Goal: Task Accomplishment & Management: Manage account settings

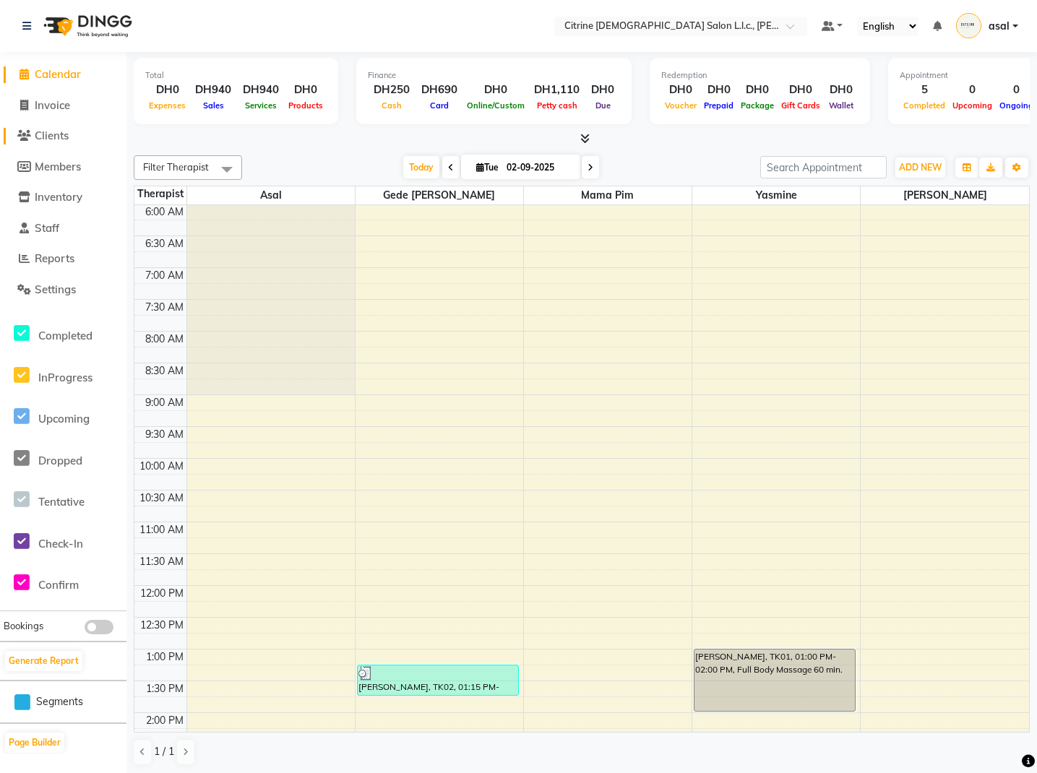
click at [54, 131] on span "Clients" at bounding box center [52, 136] width 34 height 14
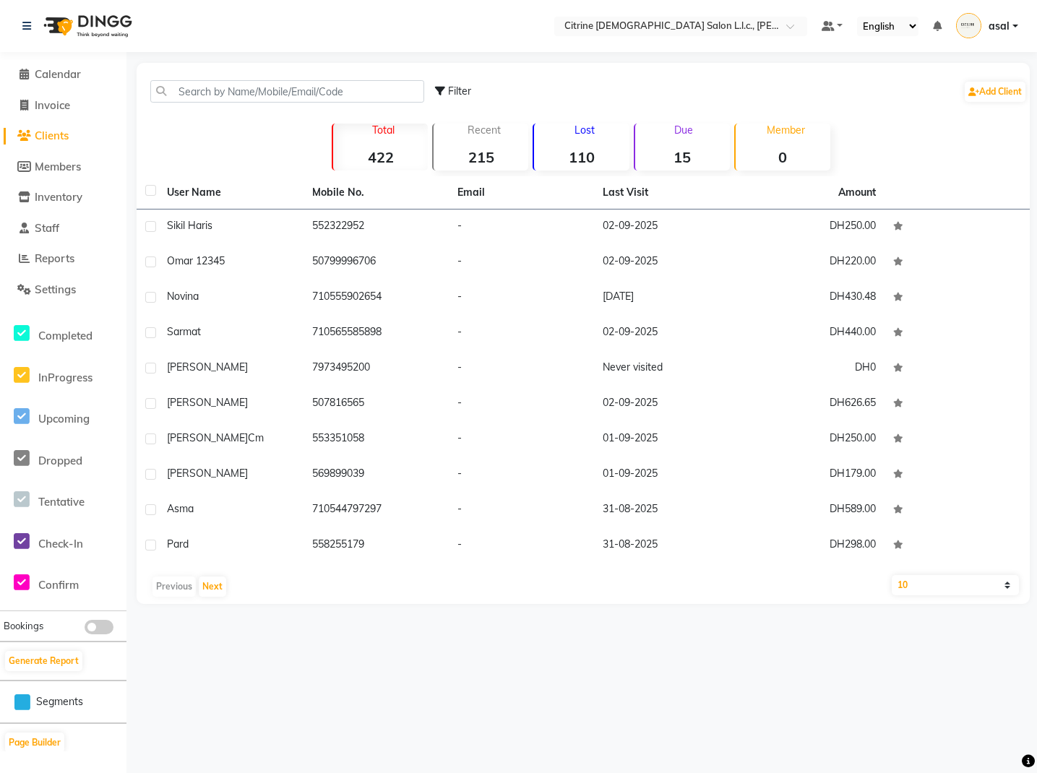
select select "100"
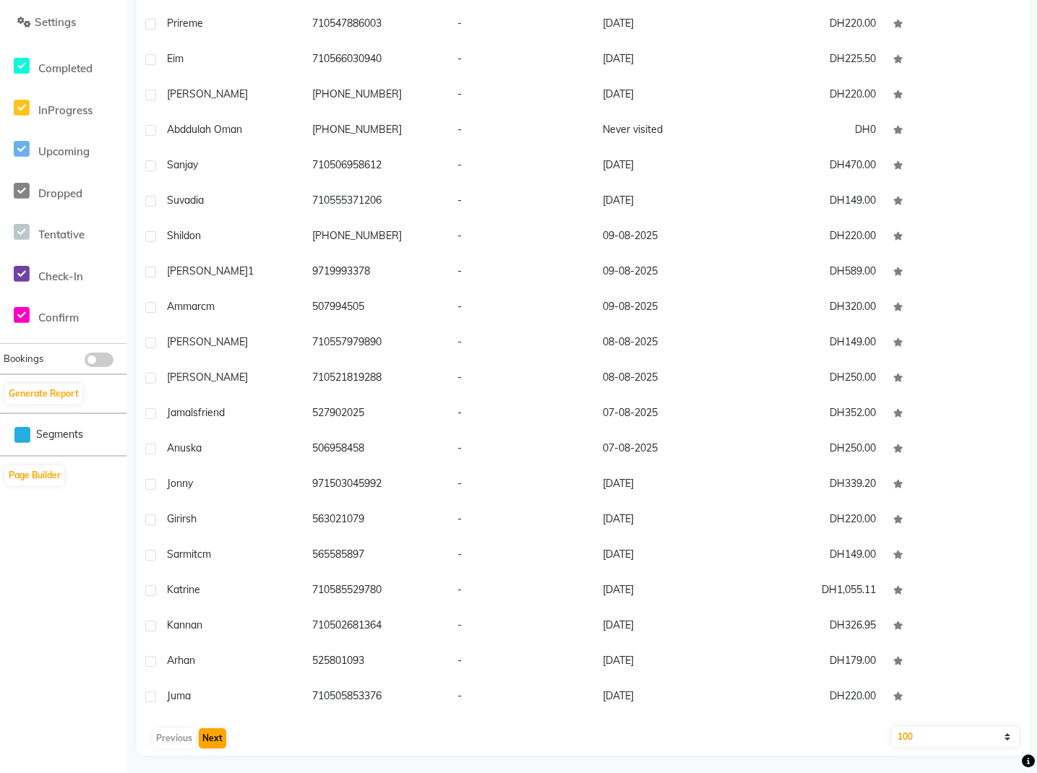
scroll to position [268, 1]
click at [210, 743] on button "Next" at bounding box center [212, 738] width 27 height 20
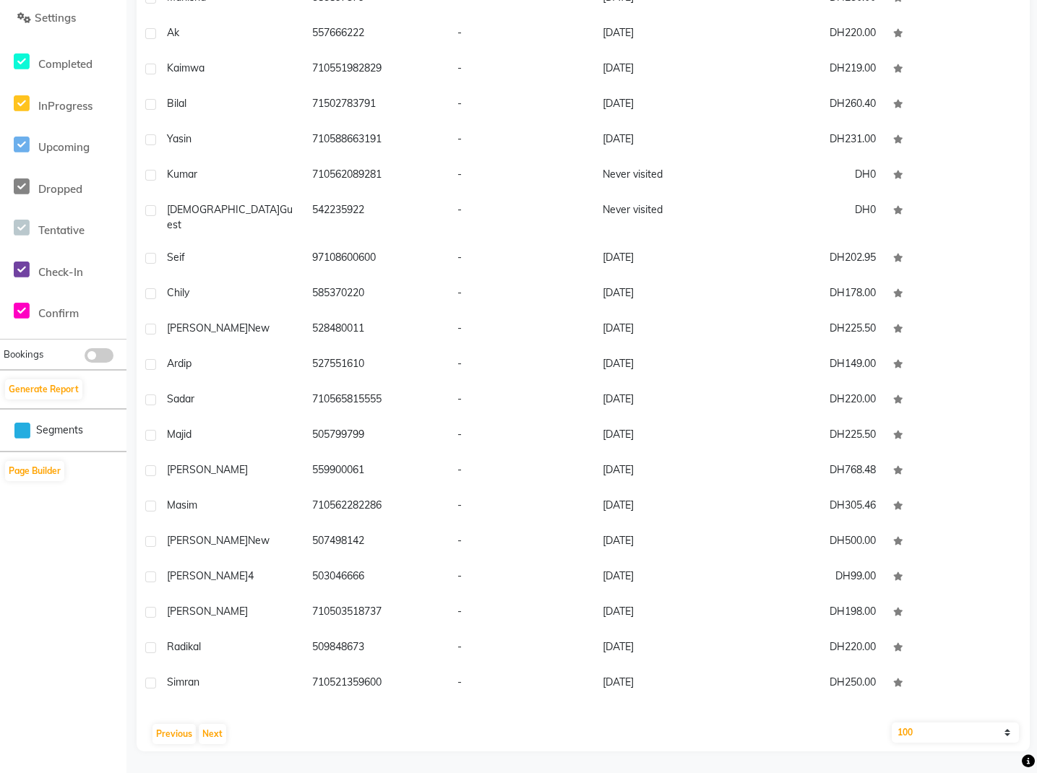
scroll to position [272, 0]
click at [218, 736] on button "Next" at bounding box center [212, 734] width 27 height 20
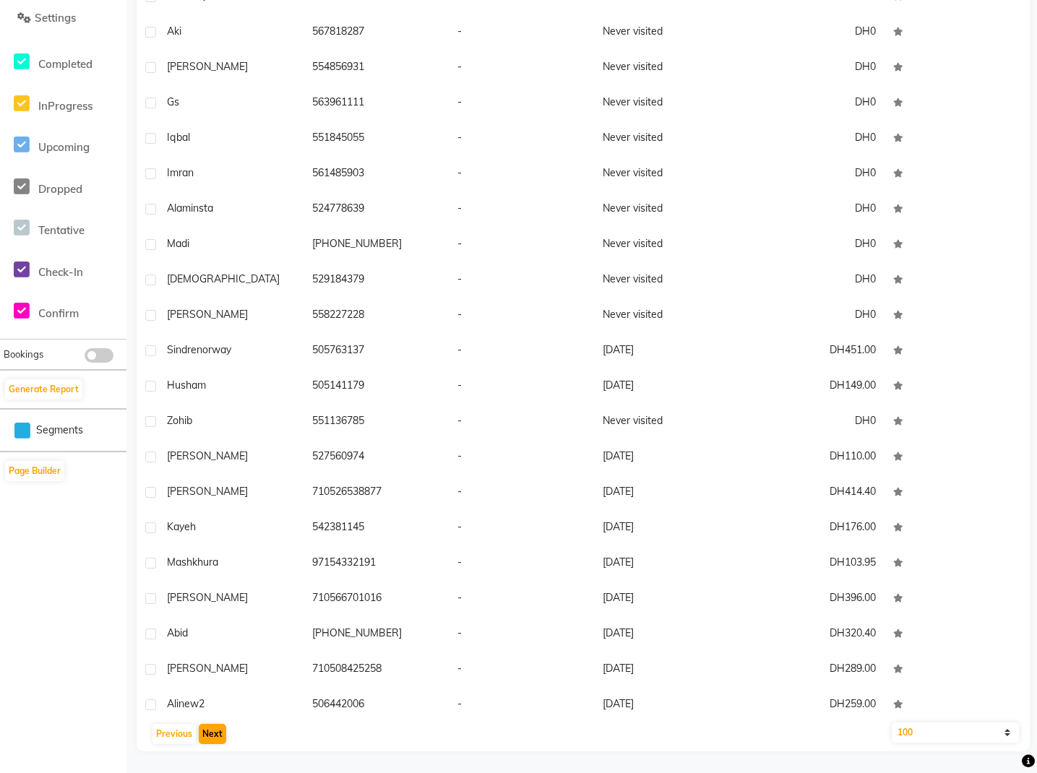
click at [220, 730] on button "Next" at bounding box center [212, 734] width 27 height 20
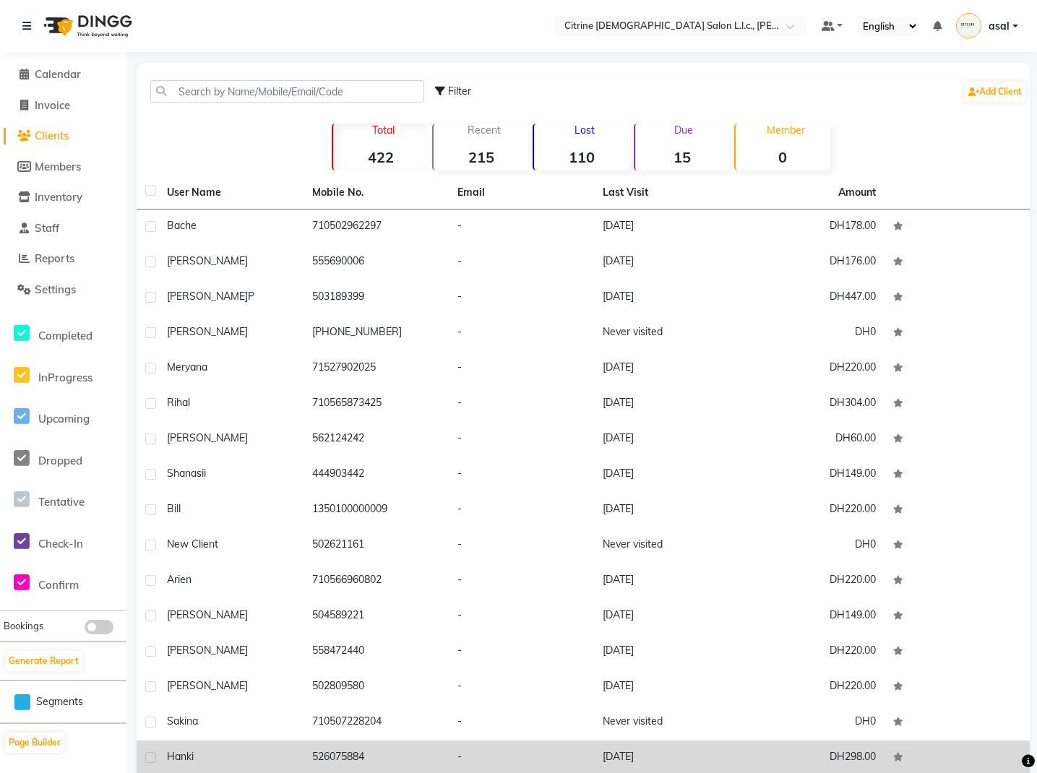
scroll to position [0, 0]
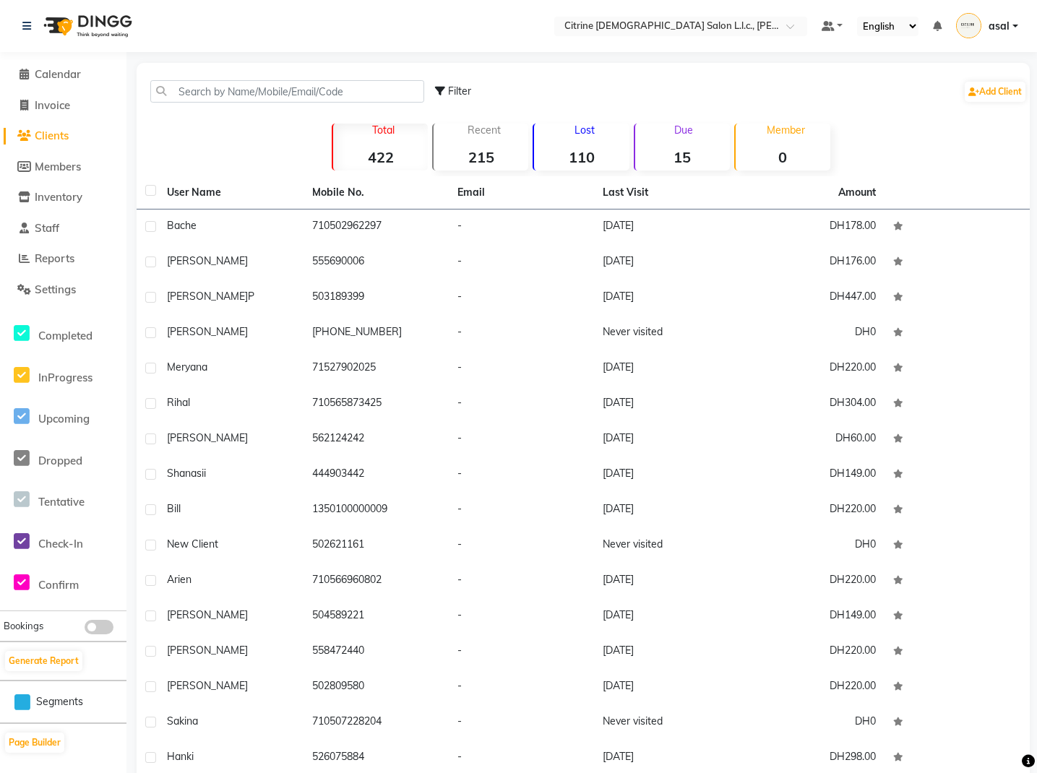
click at [599, 157] on strong "110" at bounding box center [581, 157] width 95 height 18
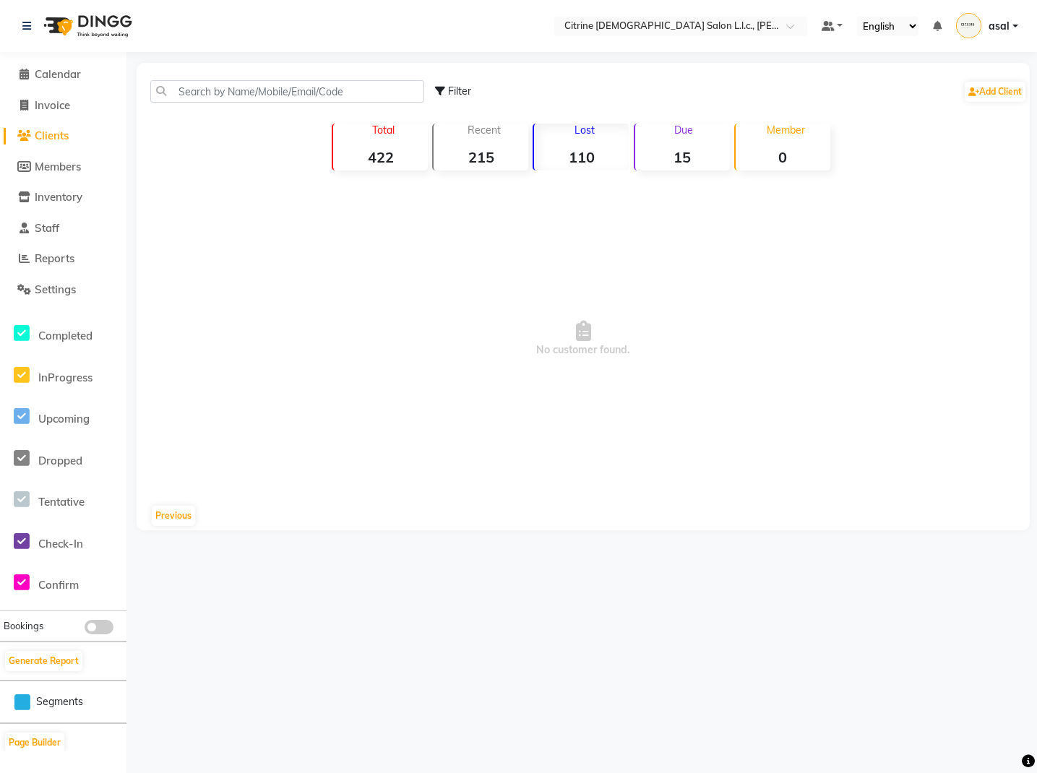
click at [466, 145] on div "Recent 215" at bounding box center [480, 147] width 96 height 47
click at [657, 148] on strong "15" at bounding box center [682, 157] width 95 height 18
click at [379, 140] on div "Total 422" at bounding box center [380, 147] width 96 height 47
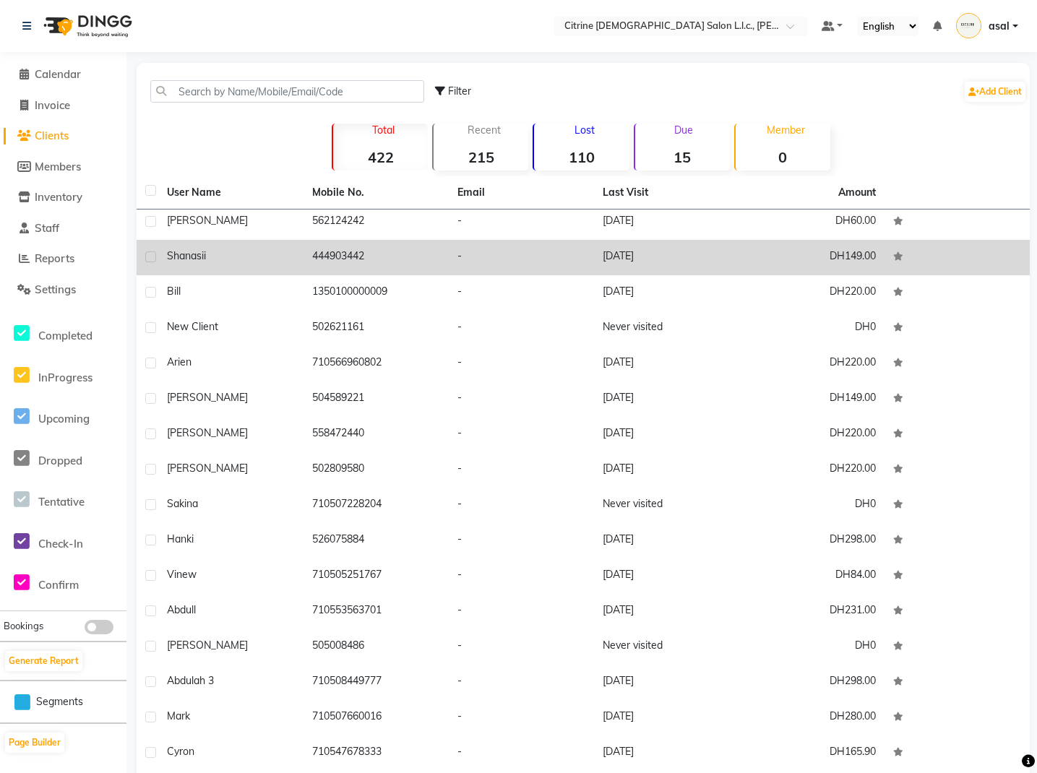
scroll to position [219, 0]
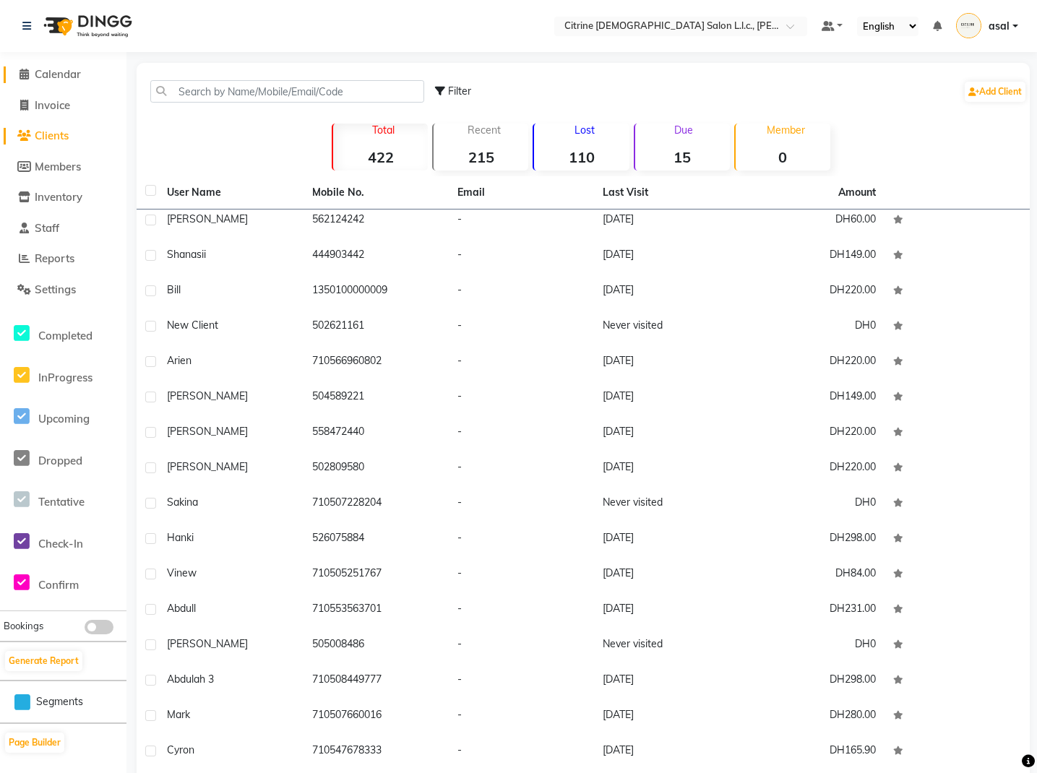
click at [72, 67] on span "Calendar" at bounding box center [58, 74] width 46 height 14
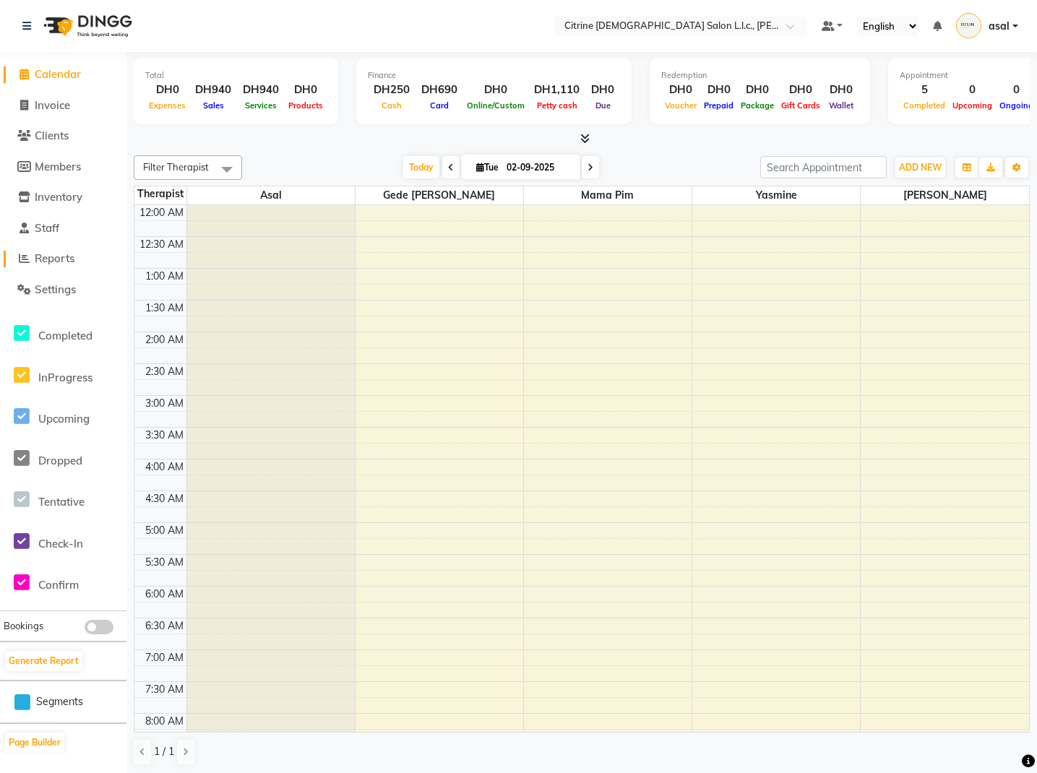
click at [53, 259] on span "Reports" at bounding box center [55, 259] width 40 height 14
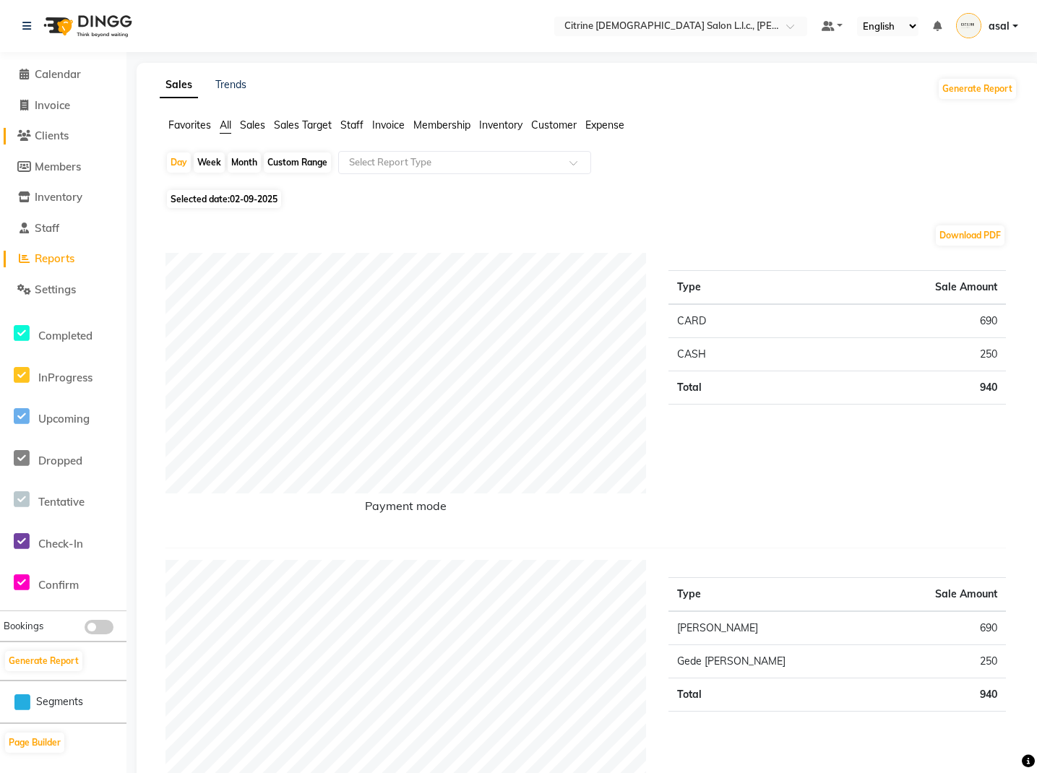
click at [67, 137] on span "Clients" at bounding box center [52, 136] width 34 height 14
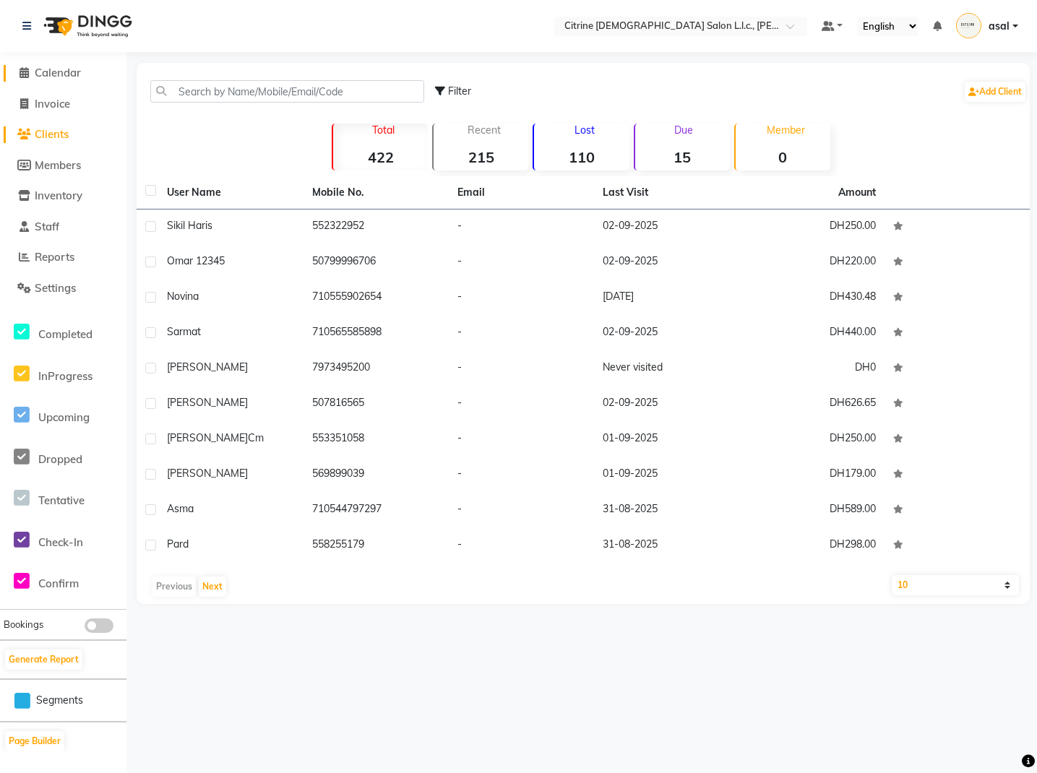
scroll to position [4, 0]
click at [72, 71] on span "Calendar" at bounding box center [58, 71] width 46 height 14
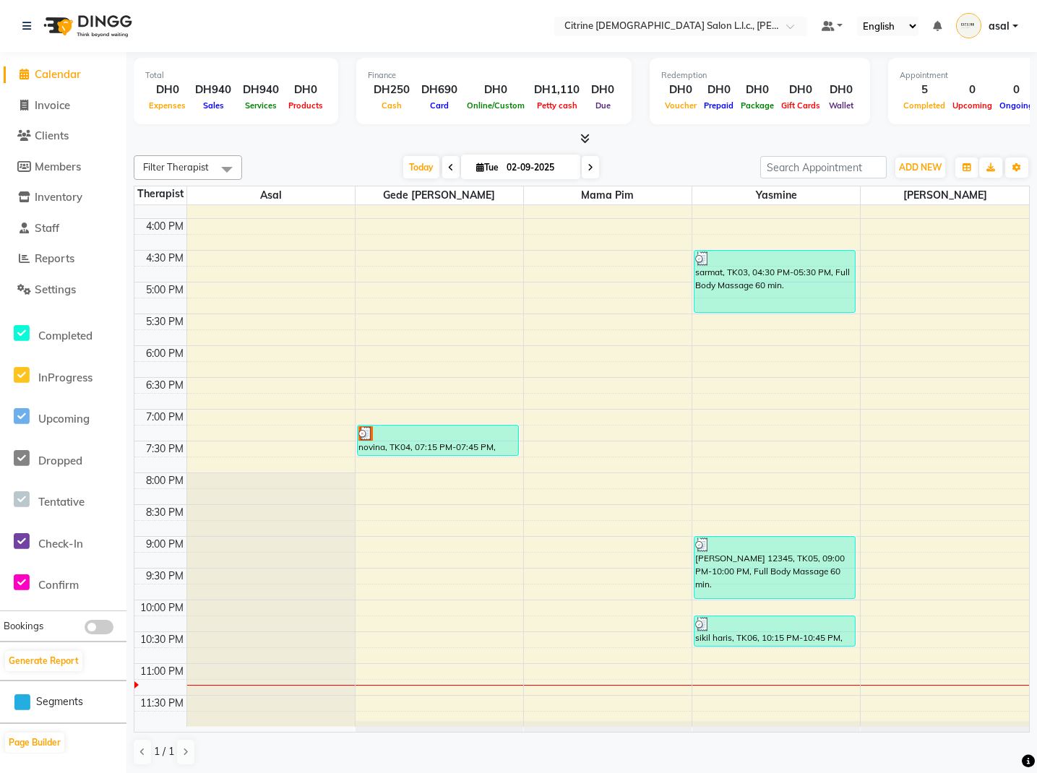
scroll to position [1004, 0]
click at [372, 685] on div at bounding box center [440, 685] width 168 height 1
select select "70726"
select select "tentative"
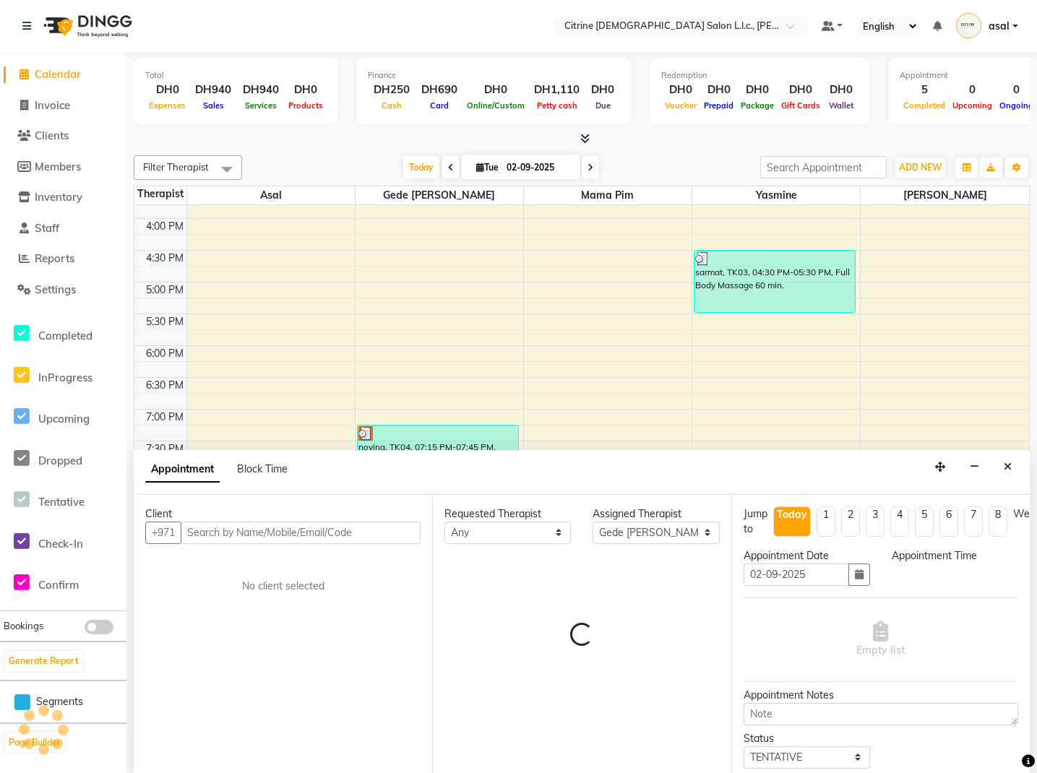
scroll to position [1, 0]
select select "1395"
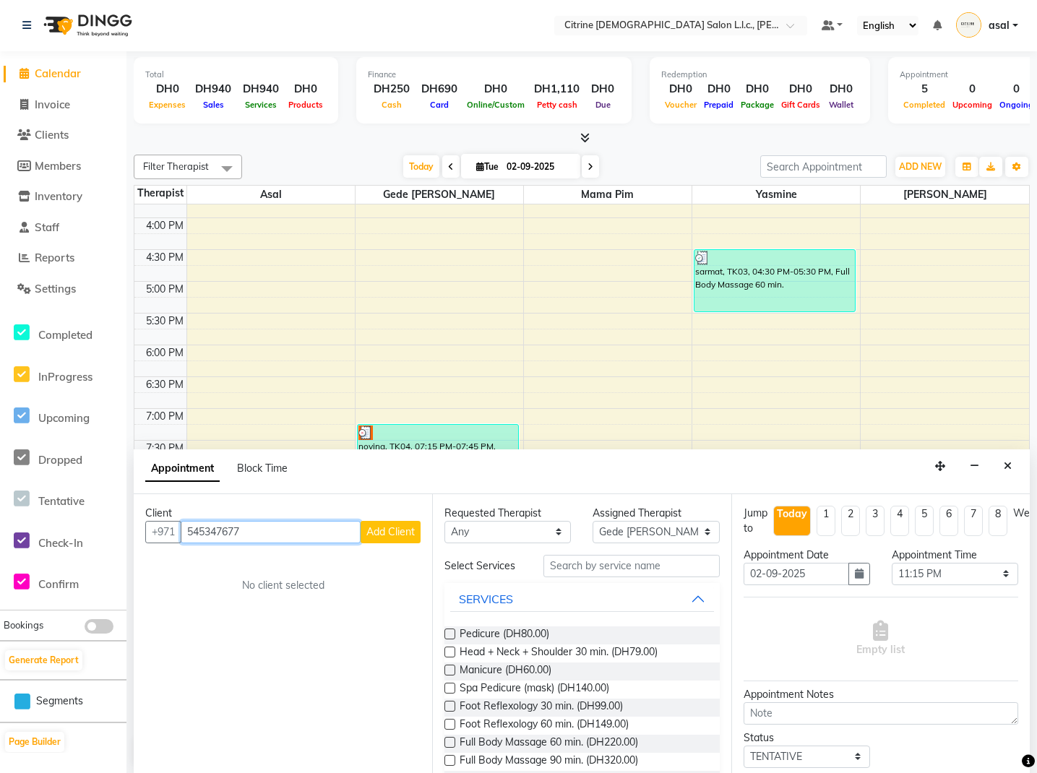
type input "545347677"
click at [400, 529] on span "Add Client" at bounding box center [390, 532] width 48 height 13
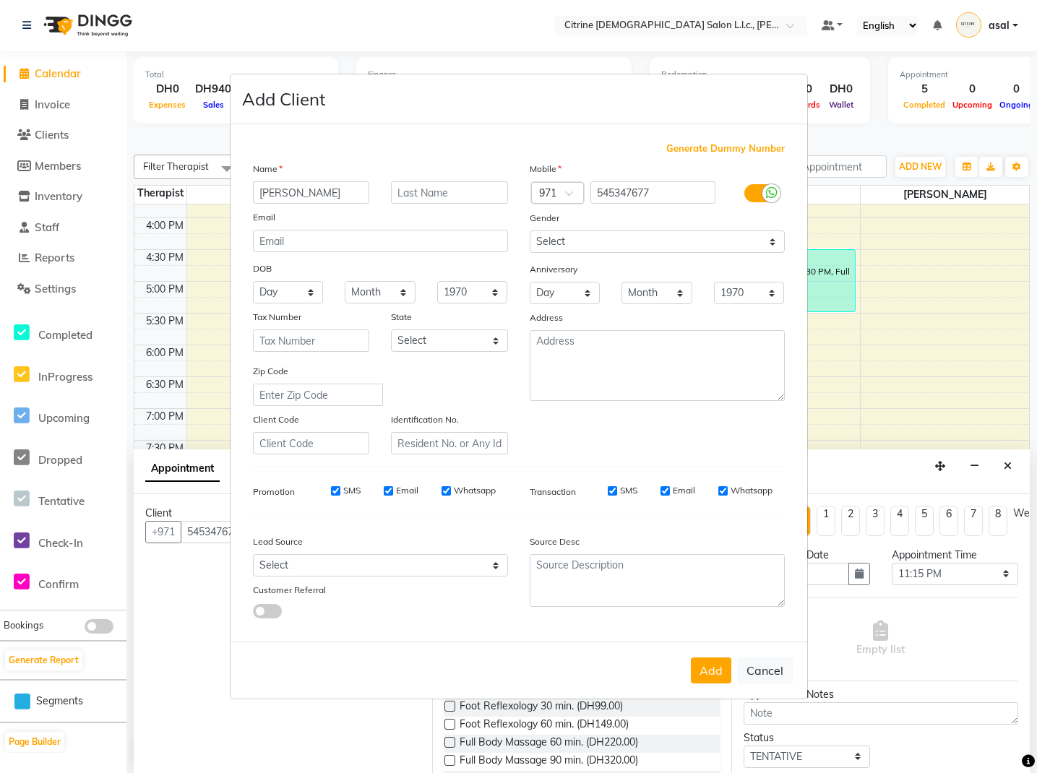
type input "[PERSON_NAME]"
type input "cm"
select select "[DEMOGRAPHIC_DATA]"
select select "52883"
click at [698, 672] on button "Add" at bounding box center [711, 671] width 40 height 26
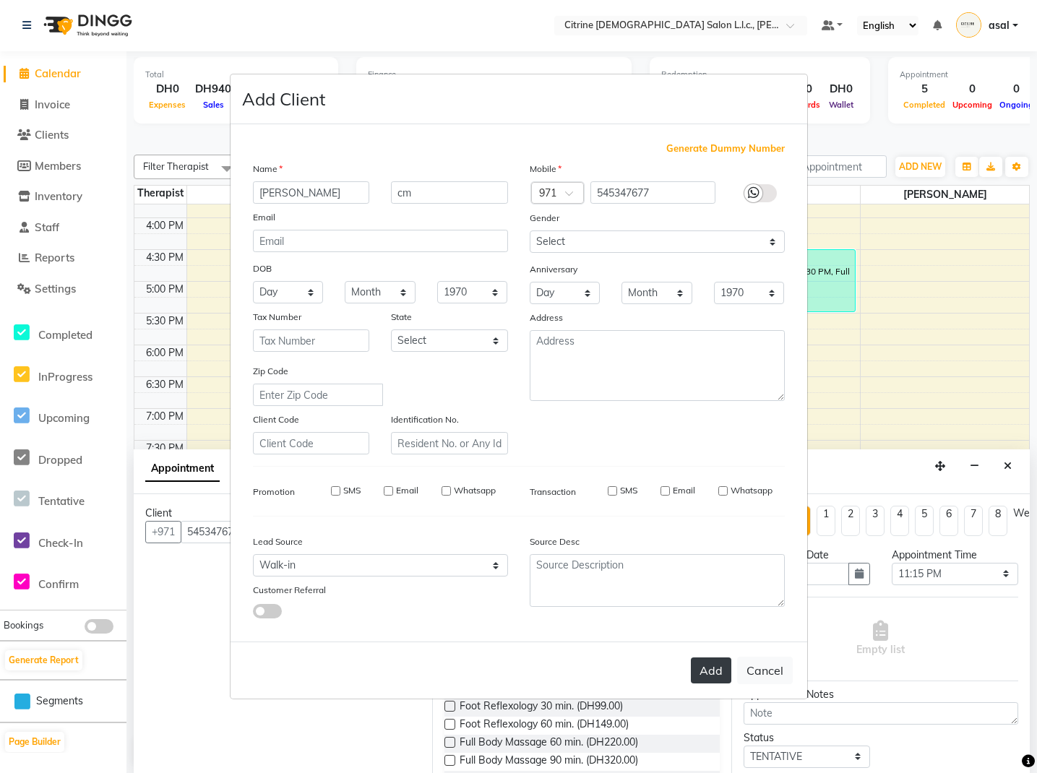
select select
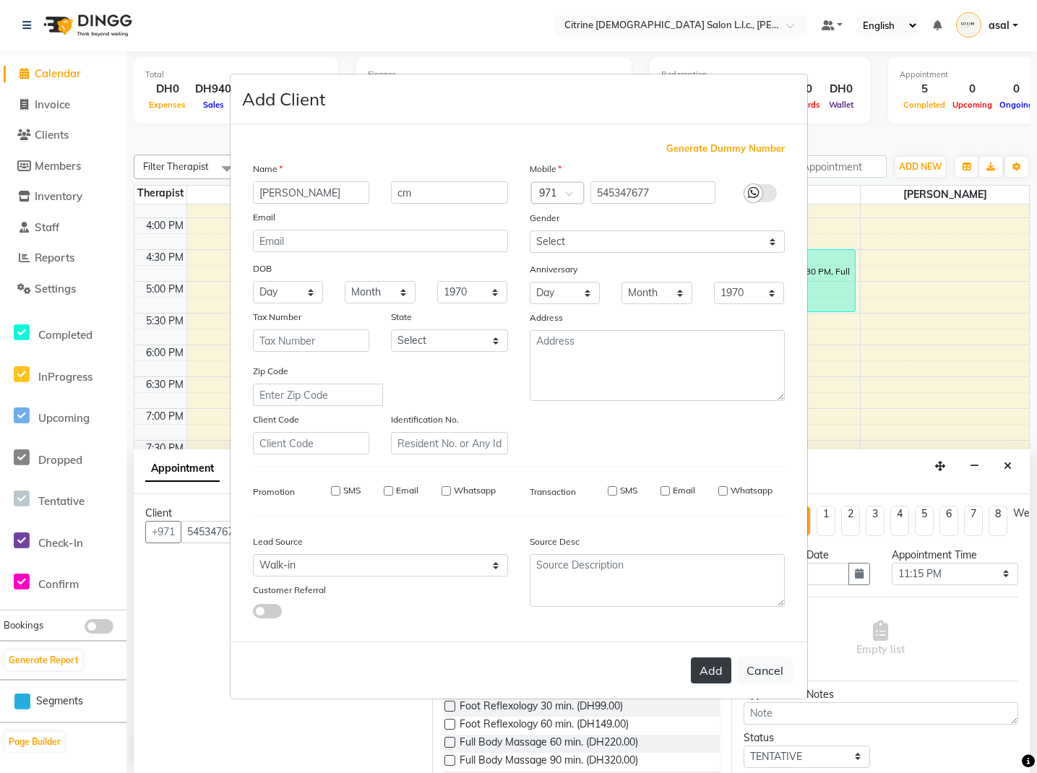
select select
checkbox input "false"
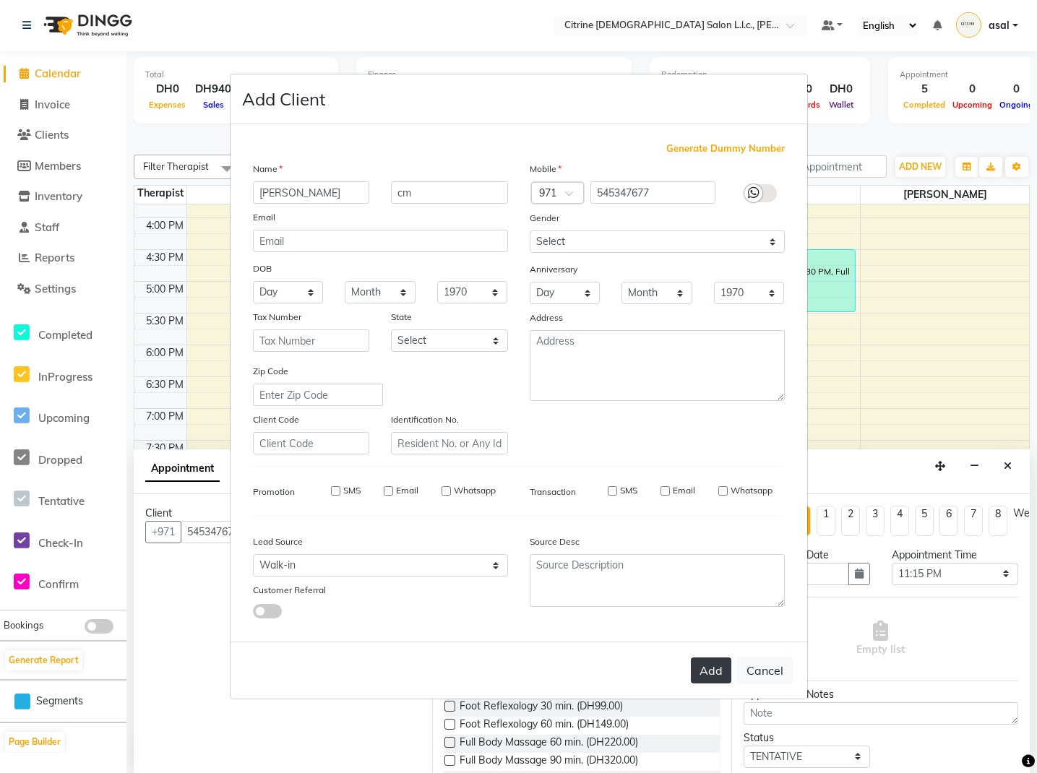
checkbox input "false"
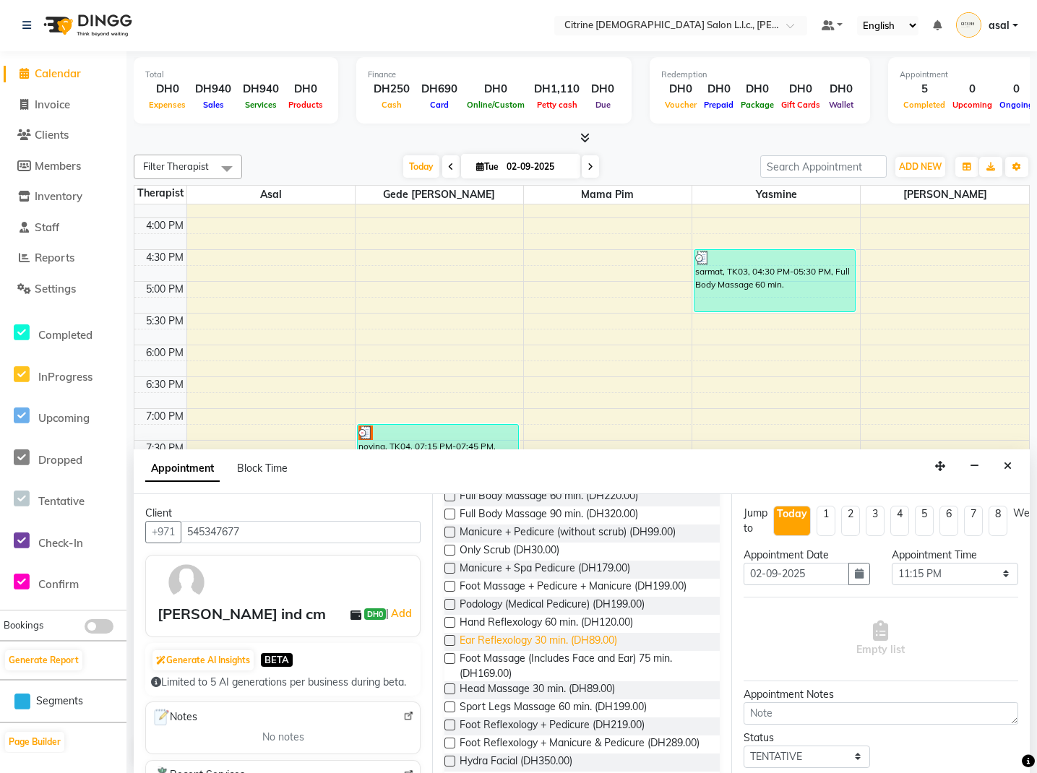
scroll to position [245, 0]
click at [577, 618] on span "Hand Reflexology 60 min. (DH120.00)" at bounding box center [546, 626] width 173 height 18
checkbox input "false"
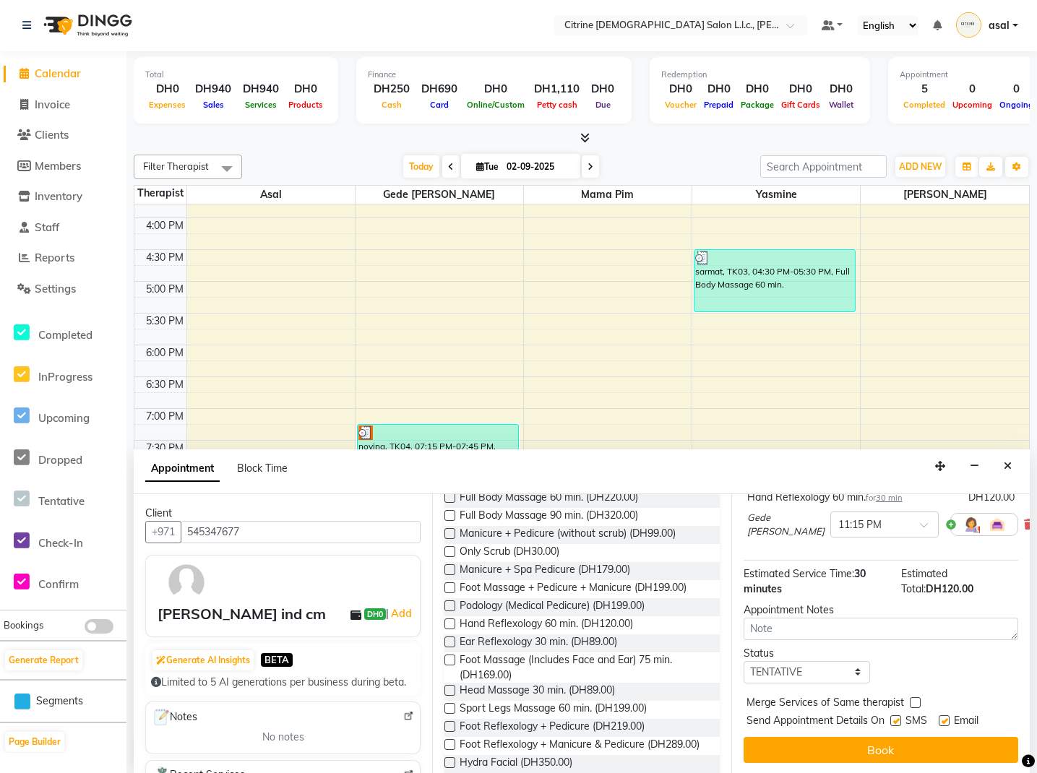
scroll to position [130, 0]
select select "confirm booking"
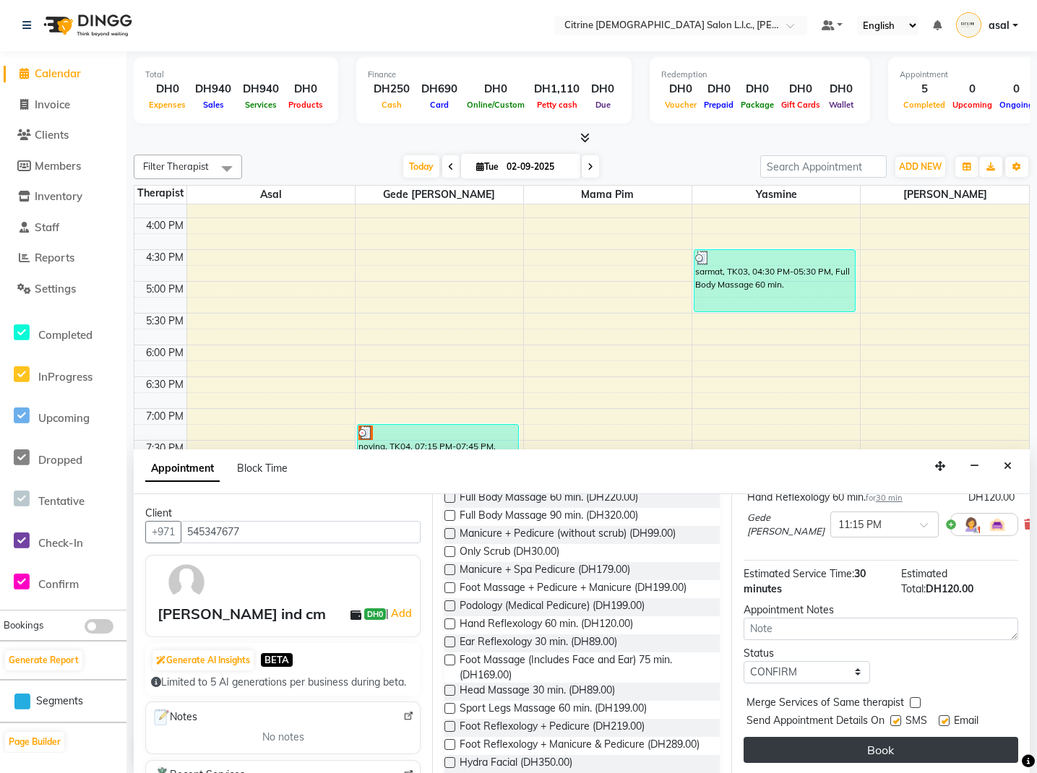
click at [826, 752] on button "Book" at bounding box center [881, 750] width 275 height 26
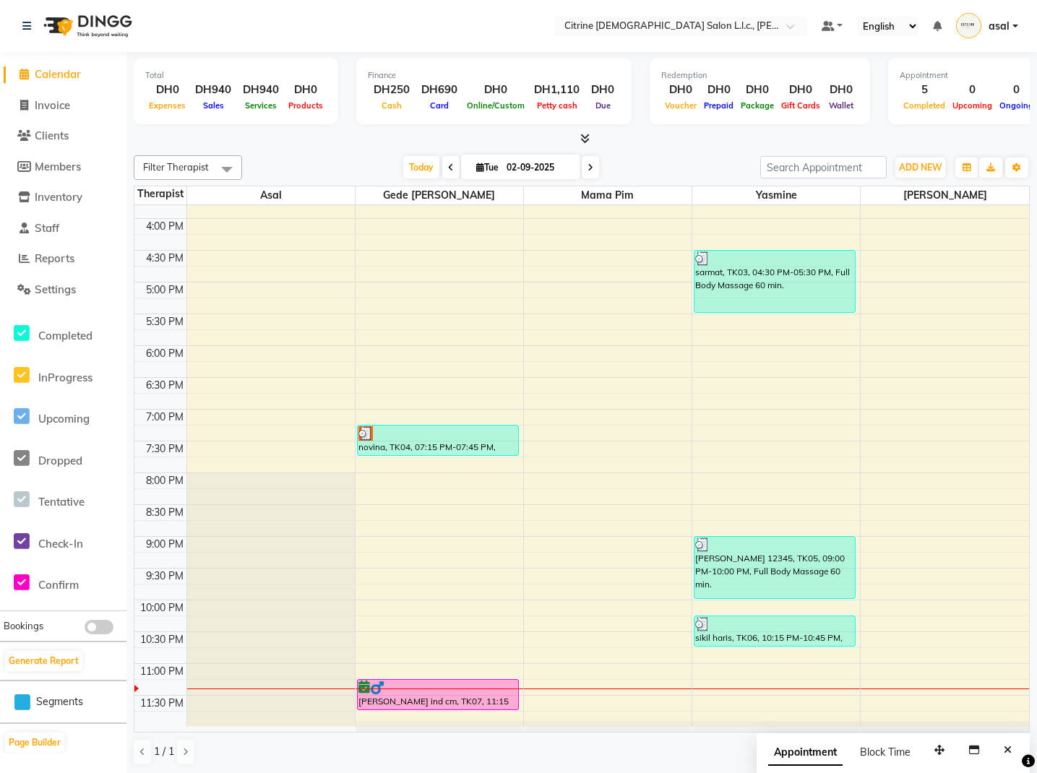
scroll to position [1005, 0]
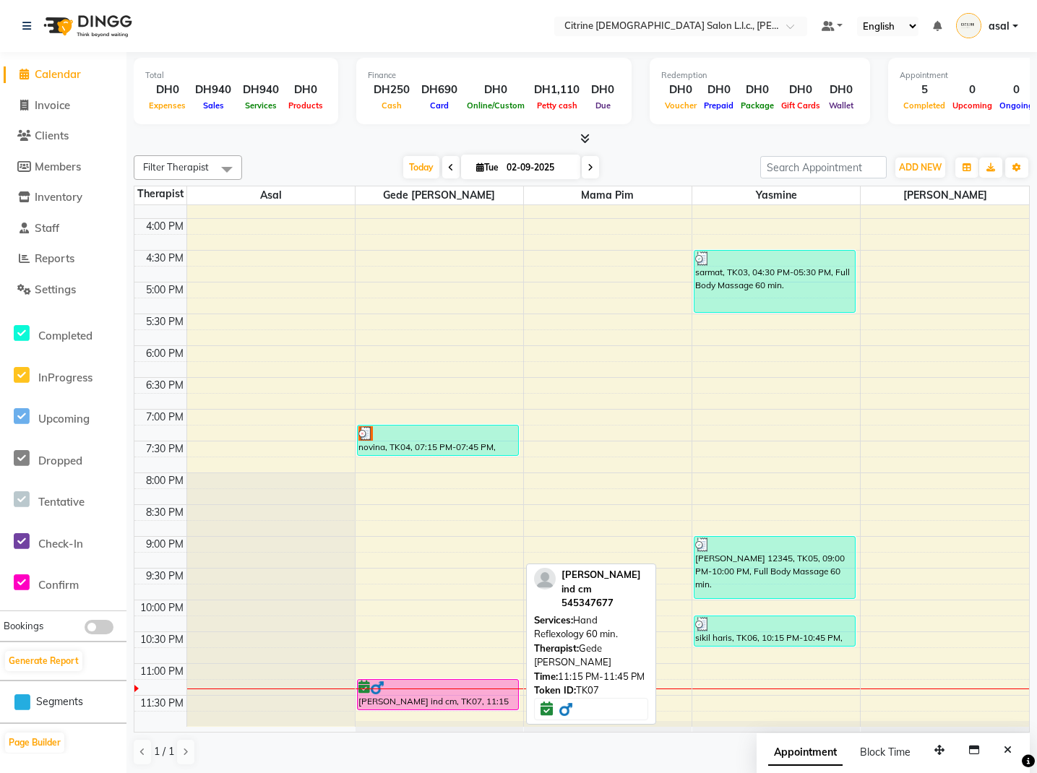
click at [433, 695] on div "[PERSON_NAME] ind cm, TK07, 11:15 PM-11:45 PM, Hand Reflexology 60 min." at bounding box center [438, 695] width 160 height 30
select select "6"
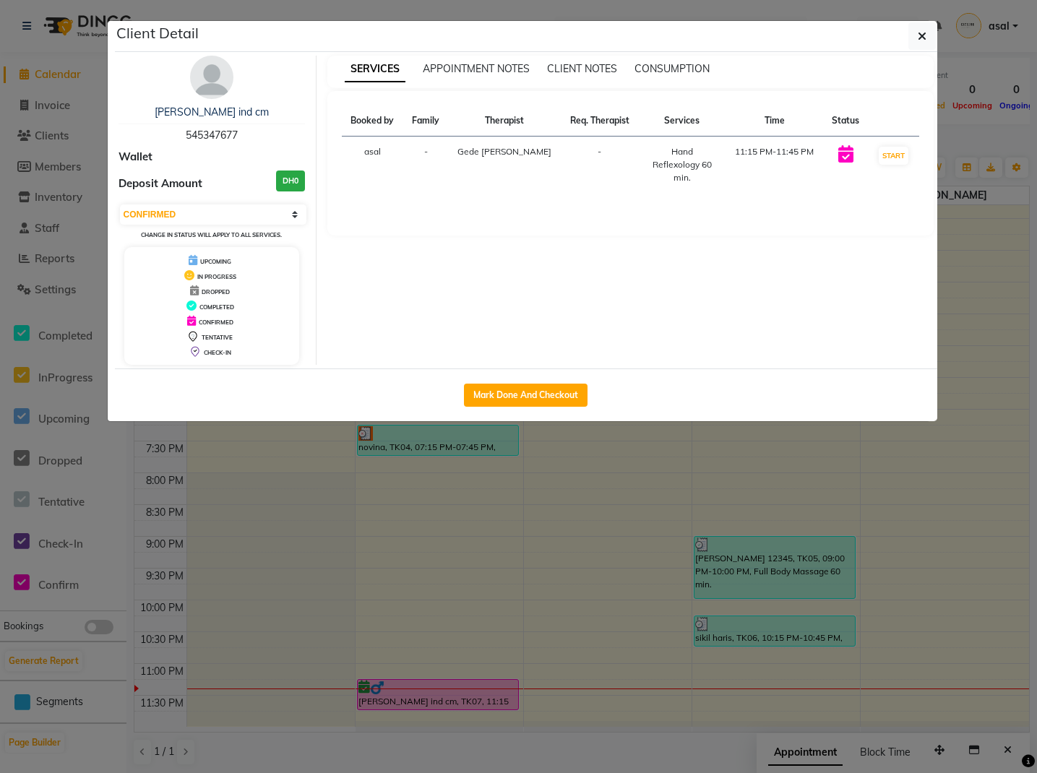
click at [554, 400] on button "Mark Done And Checkout" at bounding box center [526, 395] width 124 height 23
select select "7896"
select select "service"
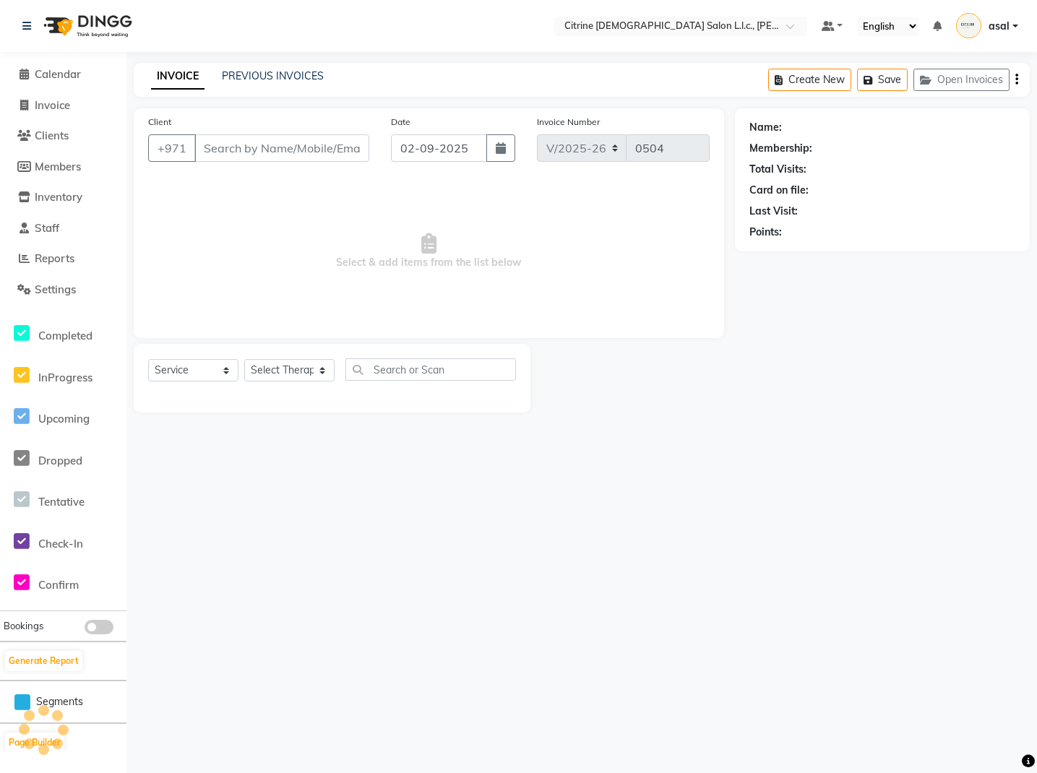
select select "3"
type input "545347677"
select select "70726"
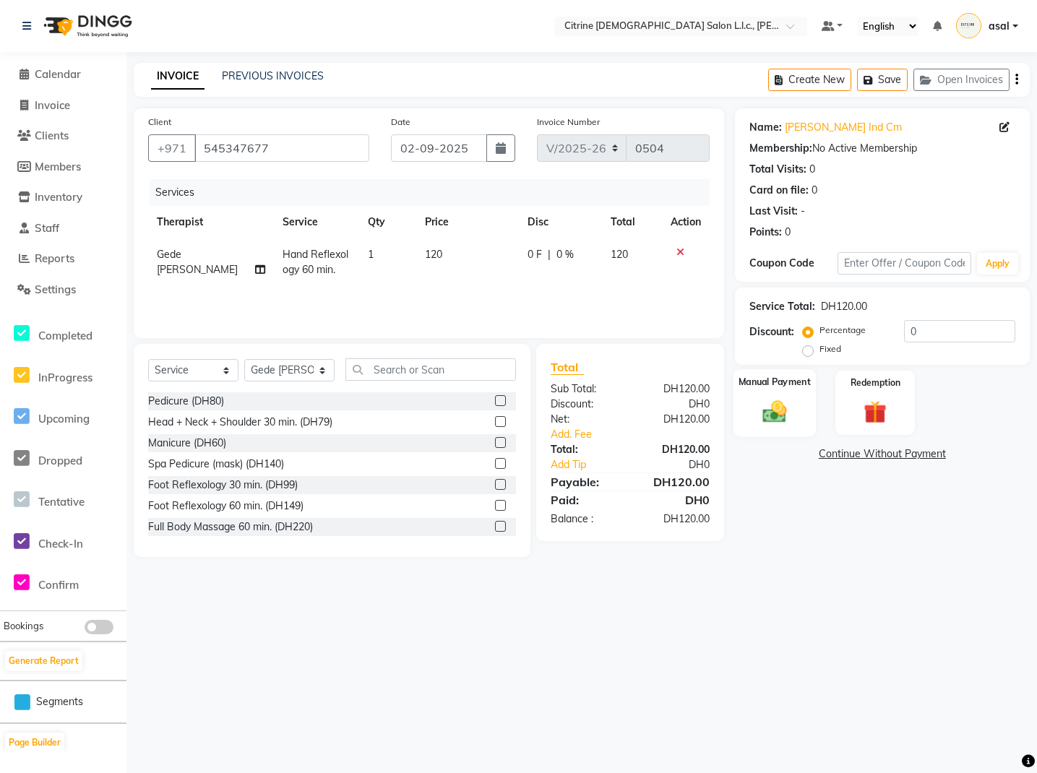
click at [768, 404] on img at bounding box center [774, 411] width 39 height 27
click at [855, 457] on span "CARD" at bounding box center [855, 455] width 31 height 17
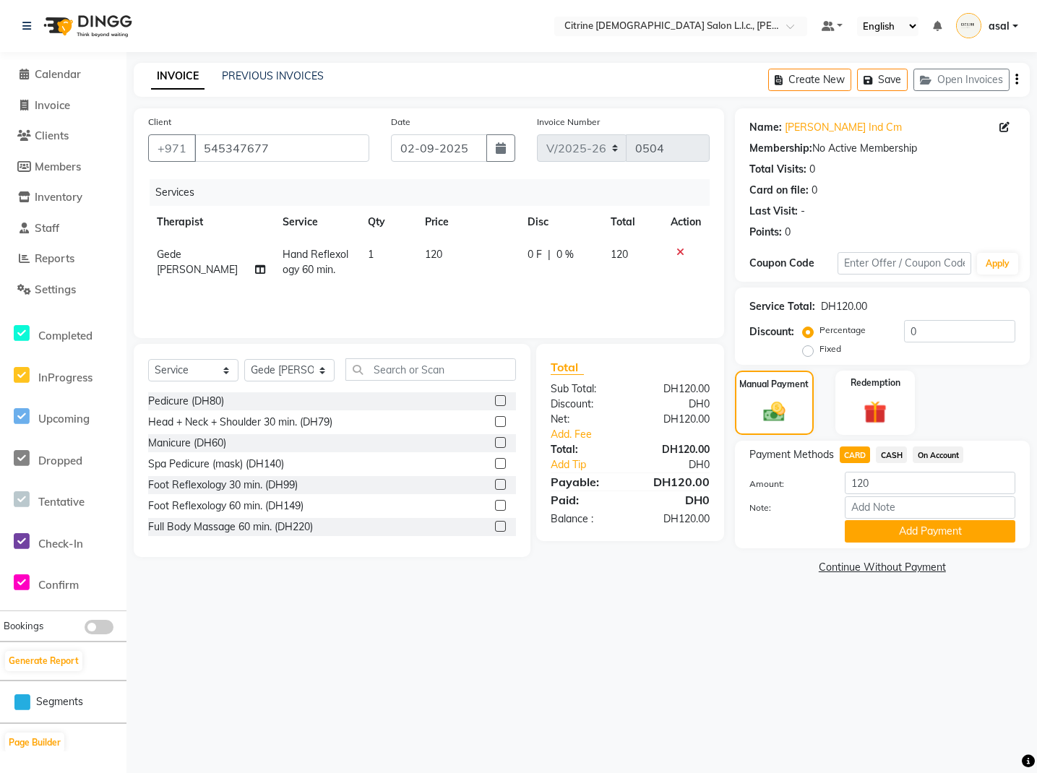
scroll to position [1, 0]
click at [884, 459] on span "CASH" at bounding box center [891, 455] width 31 height 17
click at [858, 458] on span "CARD" at bounding box center [855, 455] width 31 height 17
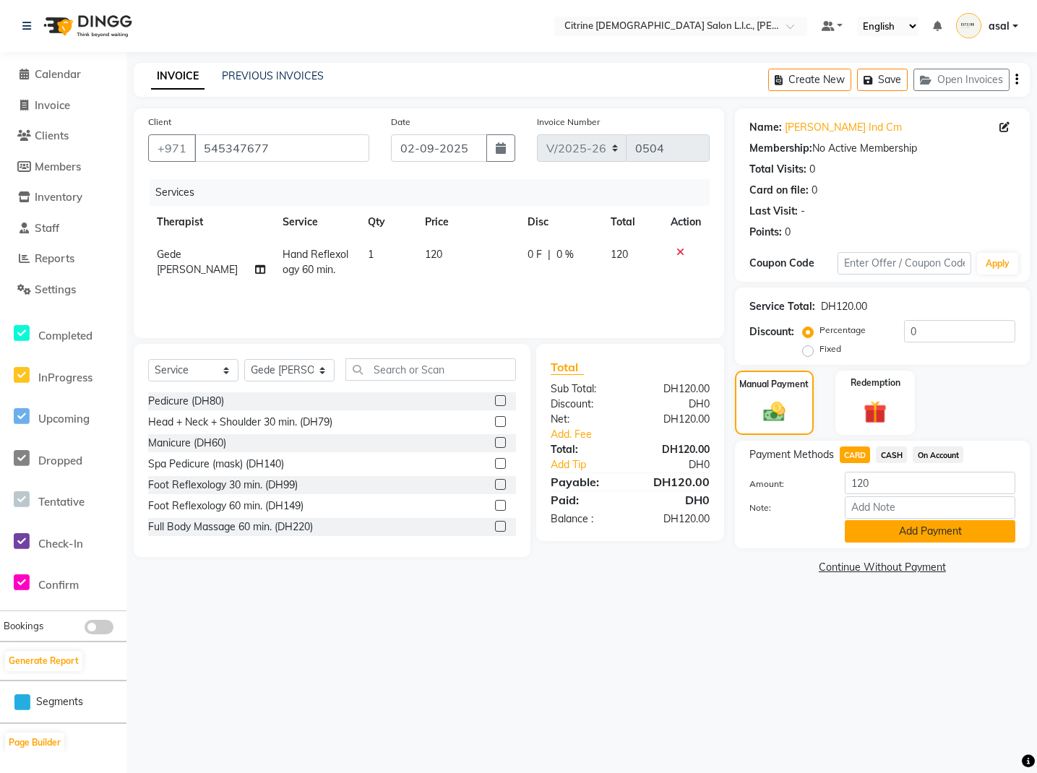
click at [884, 532] on button "Add Payment" at bounding box center [930, 531] width 171 height 22
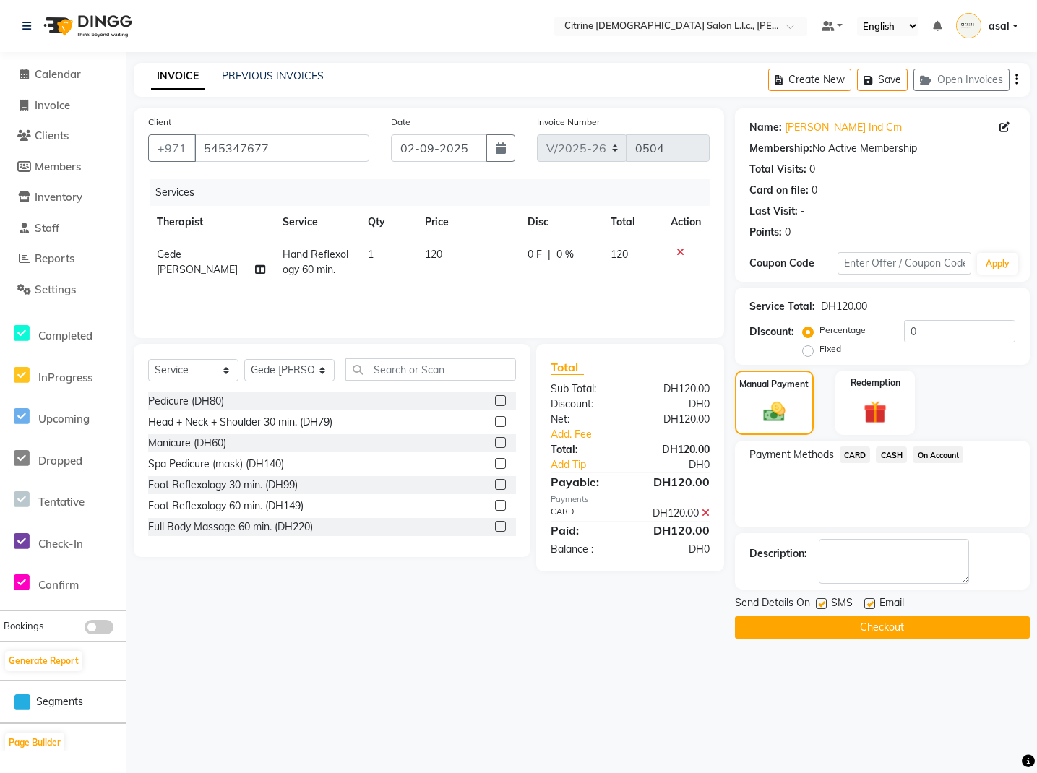
click at [822, 630] on button "Checkout" at bounding box center [882, 628] width 295 height 22
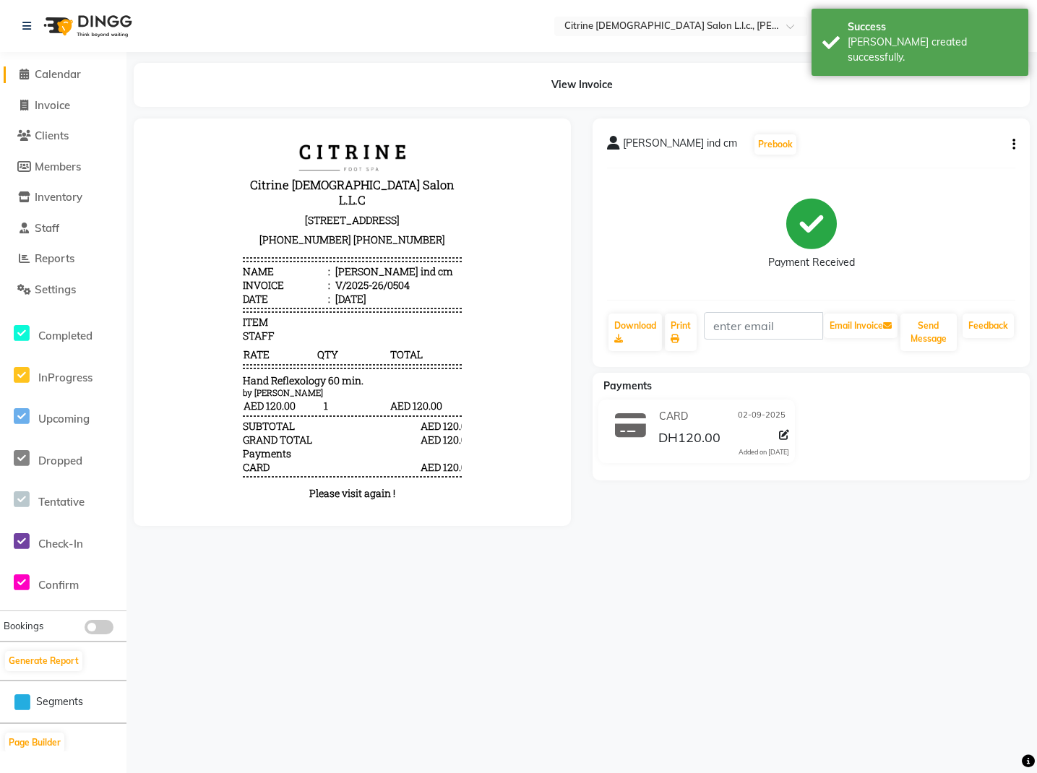
click at [74, 75] on span "Calendar" at bounding box center [58, 74] width 46 height 14
